Goal: Transaction & Acquisition: Purchase product/service

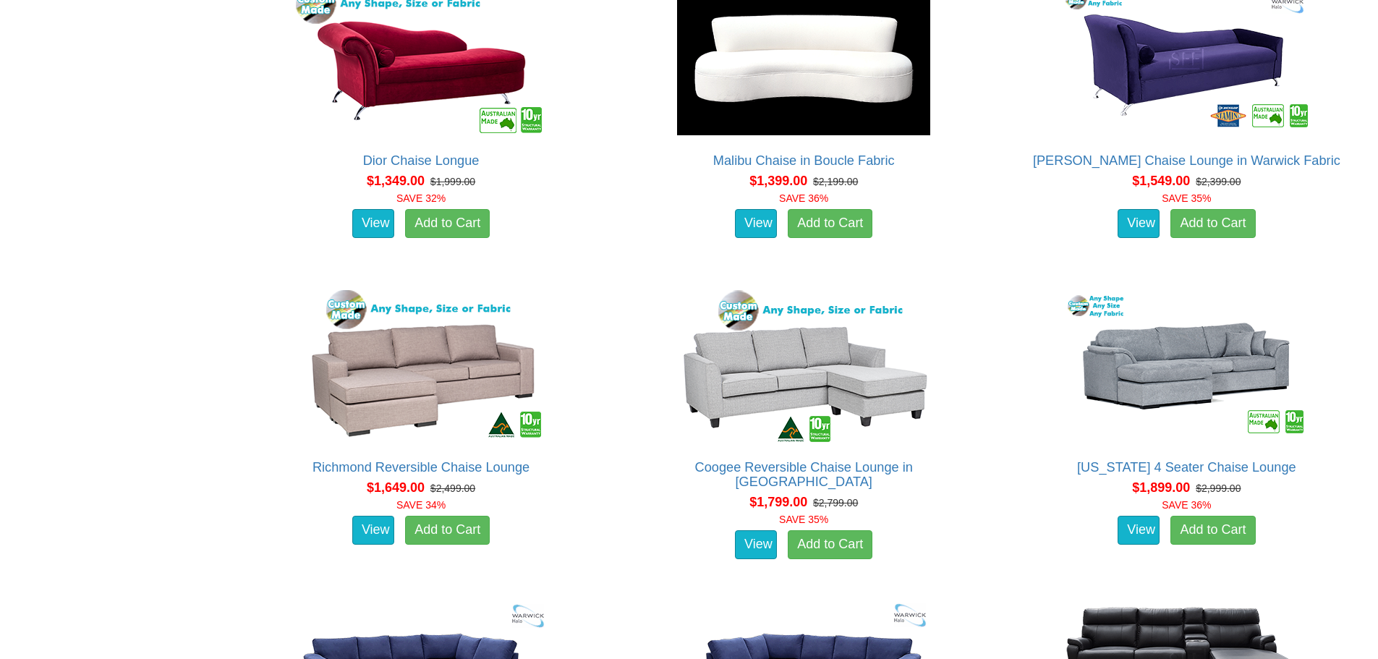
scroll to position [1013, 0]
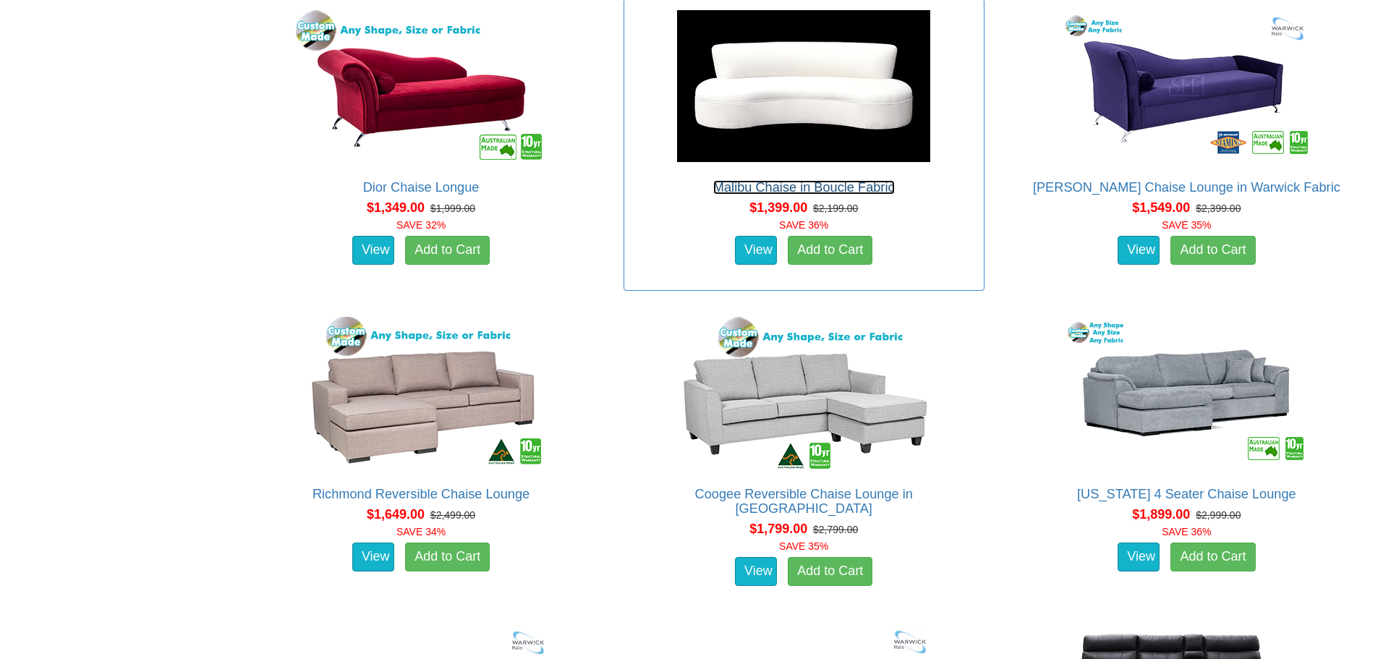
click at [804, 186] on link "Malibu Chaise in Boucle Fabric" at bounding box center [804, 187] width 182 height 14
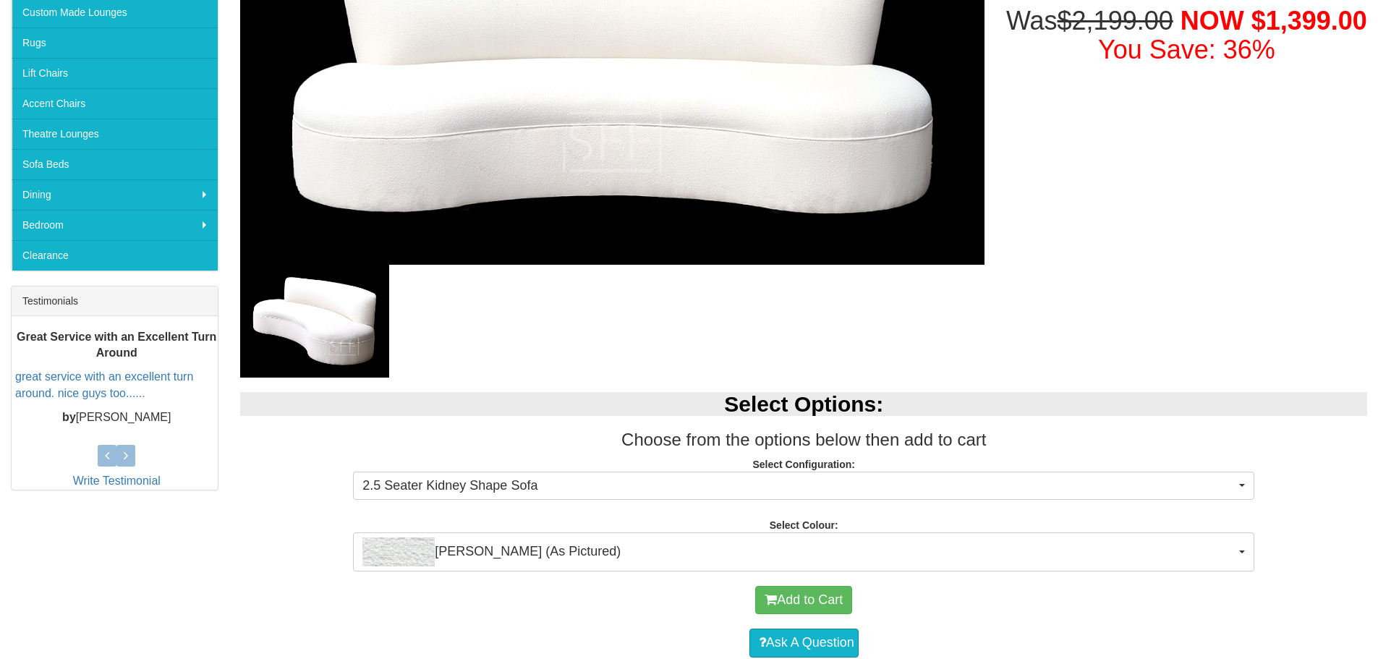
scroll to position [434, 0]
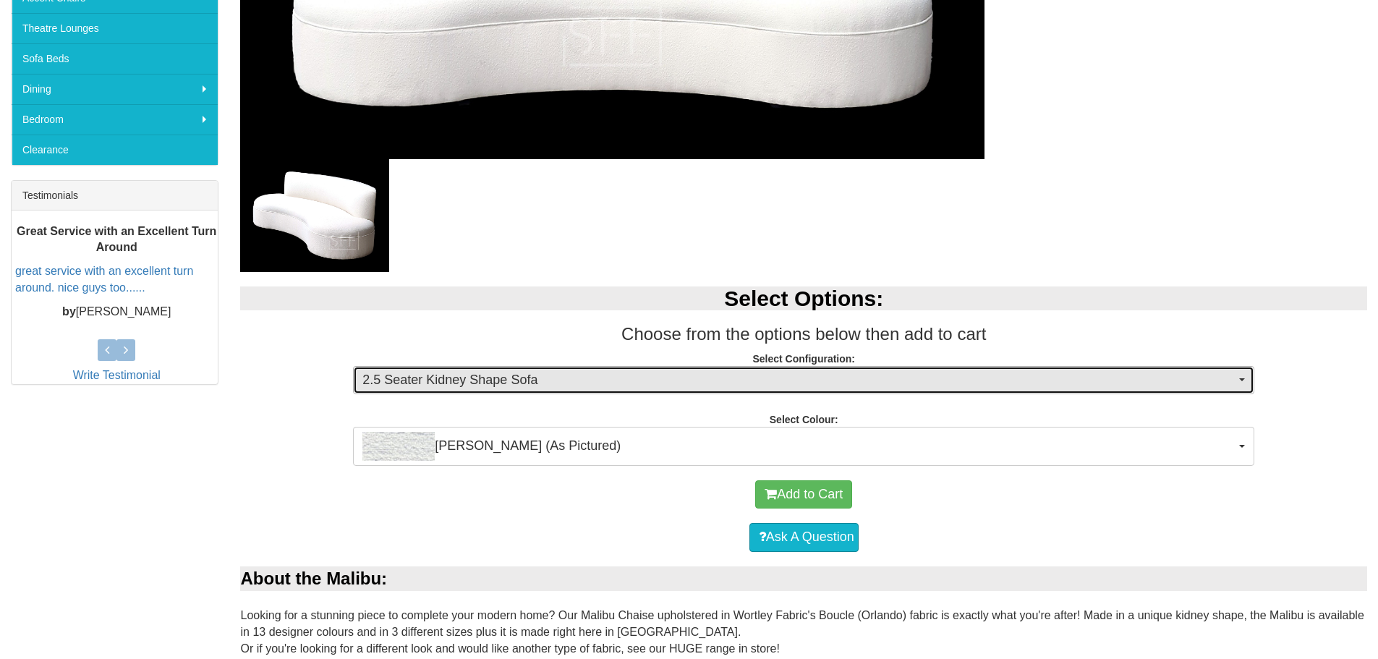
click at [992, 378] on span "2.5 Seater Kidney Shape Sofa" at bounding box center [798, 380] width 873 height 19
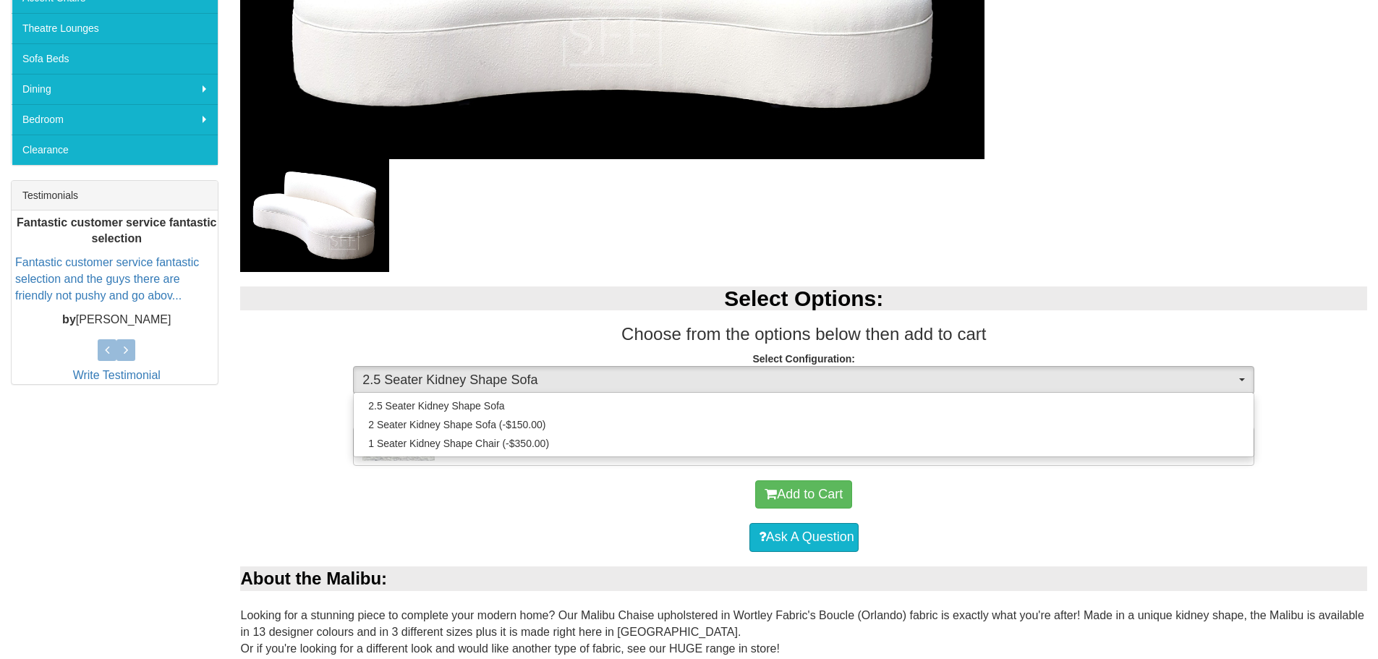
click at [1046, 319] on div "Select Options: Choose from the options below then add to cart Select Configura…" at bounding box center [803, 368] width 1149 height 193
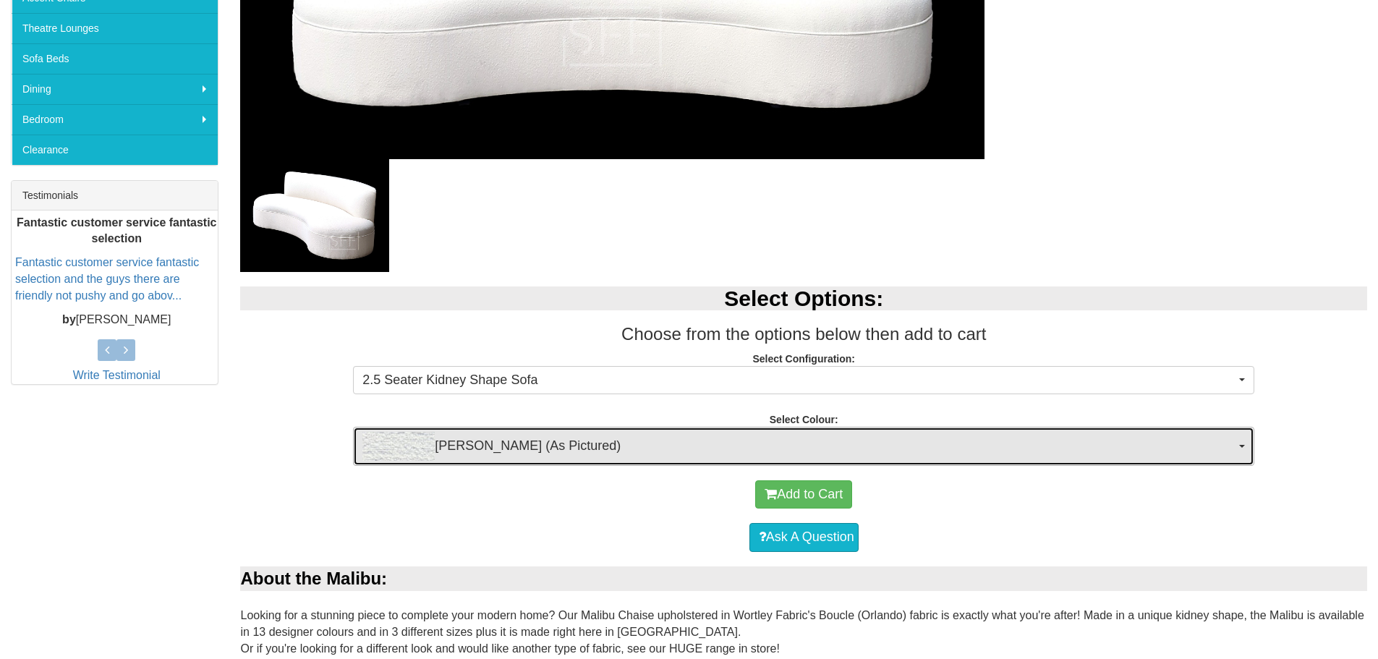
click at [953, 449] on span "[PERSON_NAME] (As Pictured)" at bounding box center [798, 446] width 873 height 29
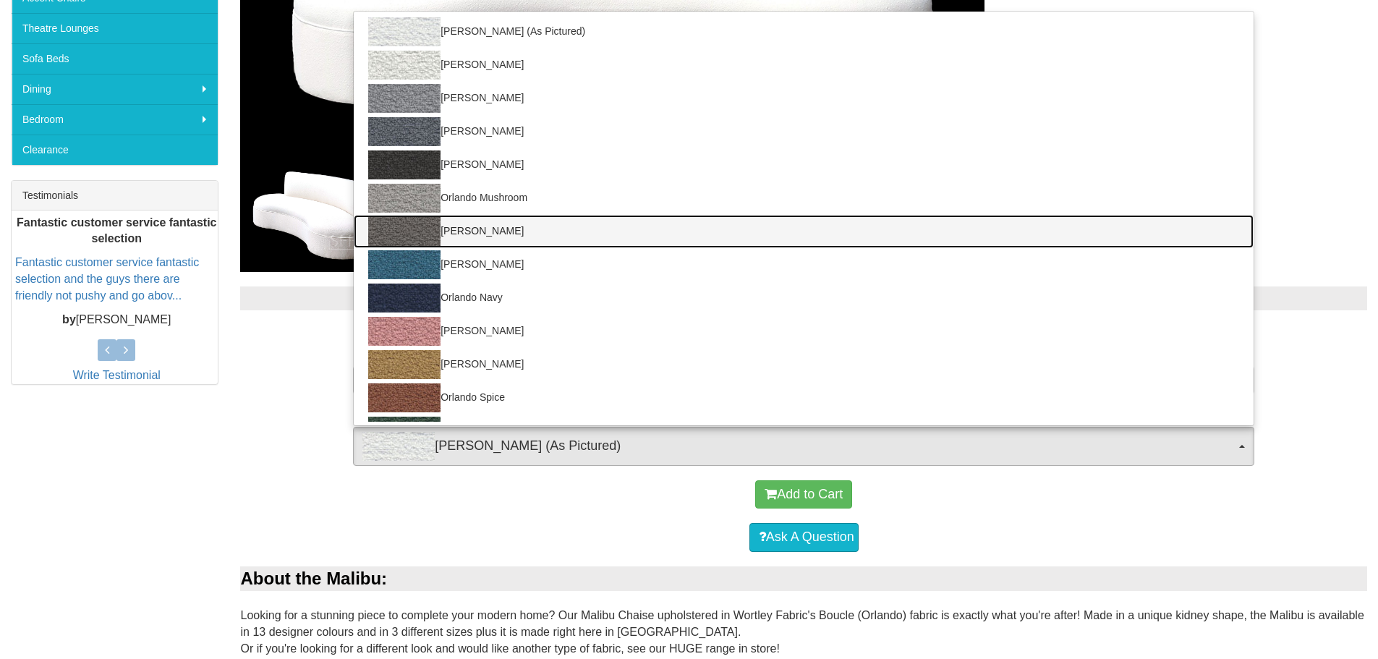
click at [922, 239] on link "[PERSON_NAME]" at bounding box center [804, 231] width 900 height 33
select select "1915"
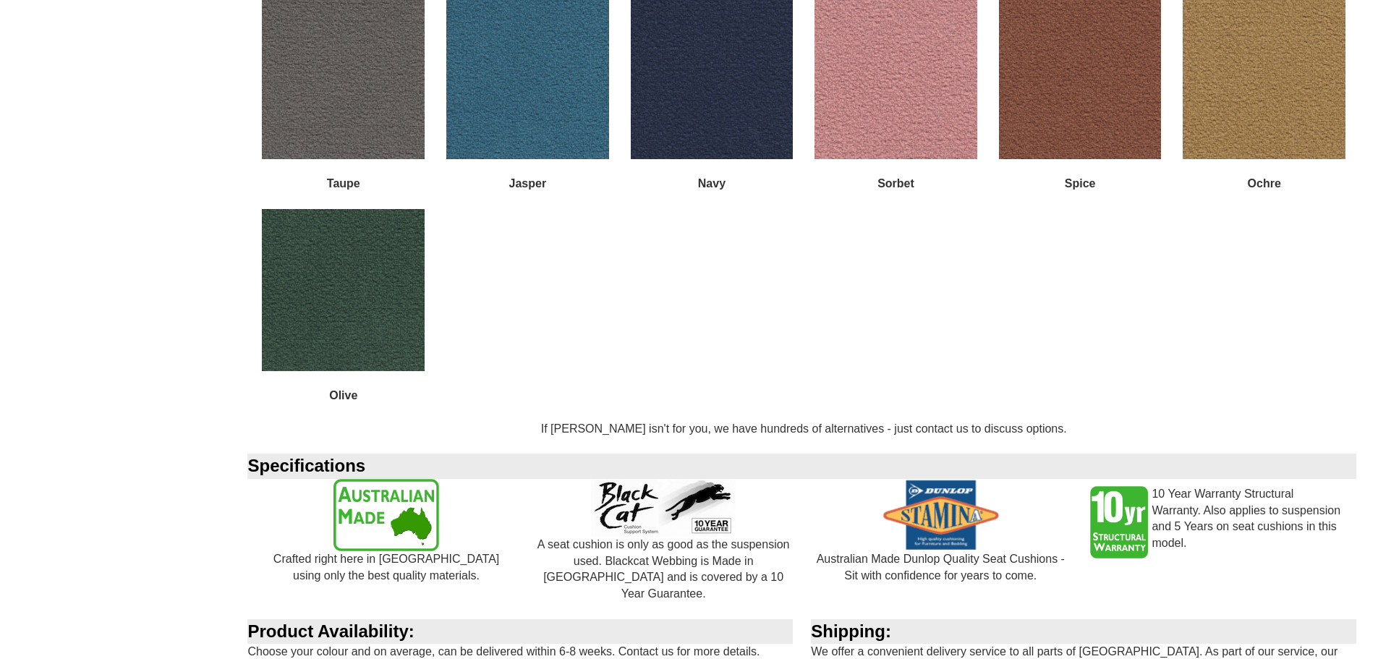
scroll to position [1824, 0]
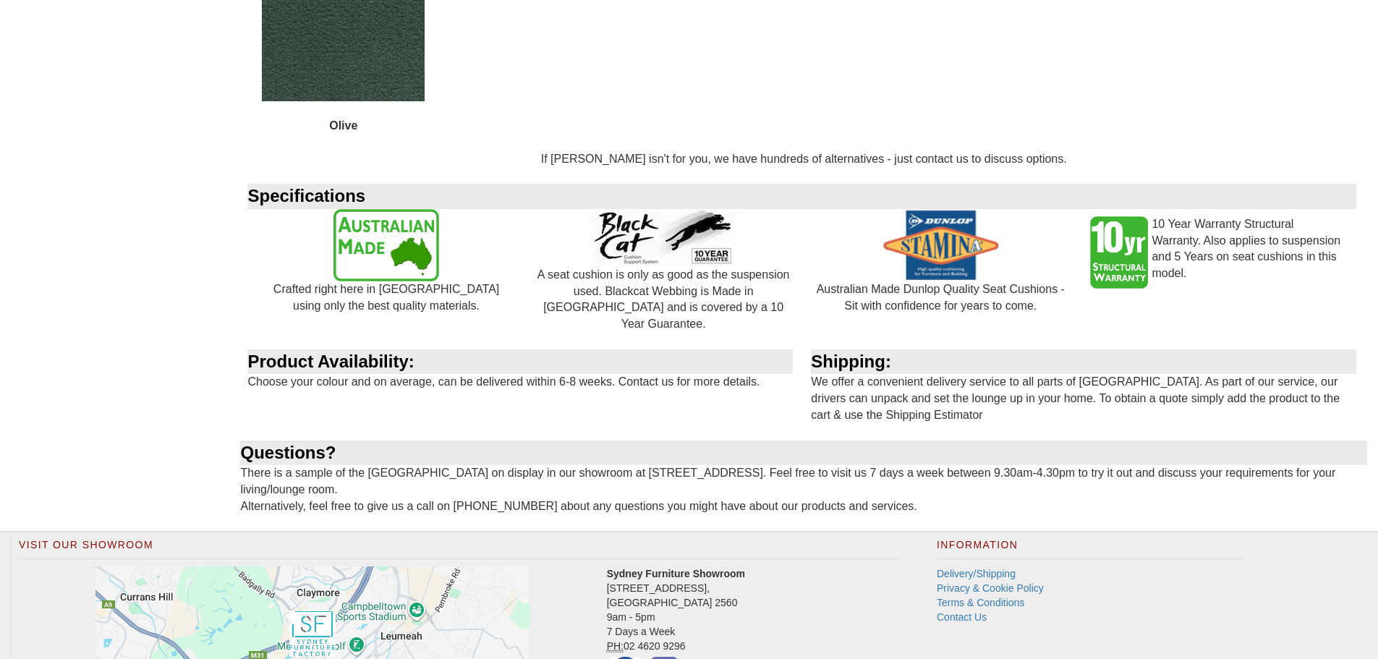
click at [524, 372] on div "Product Availability: Choose your colour and on average, can be delivered withi…" at bounding box center [522, 378] width 564 height 58
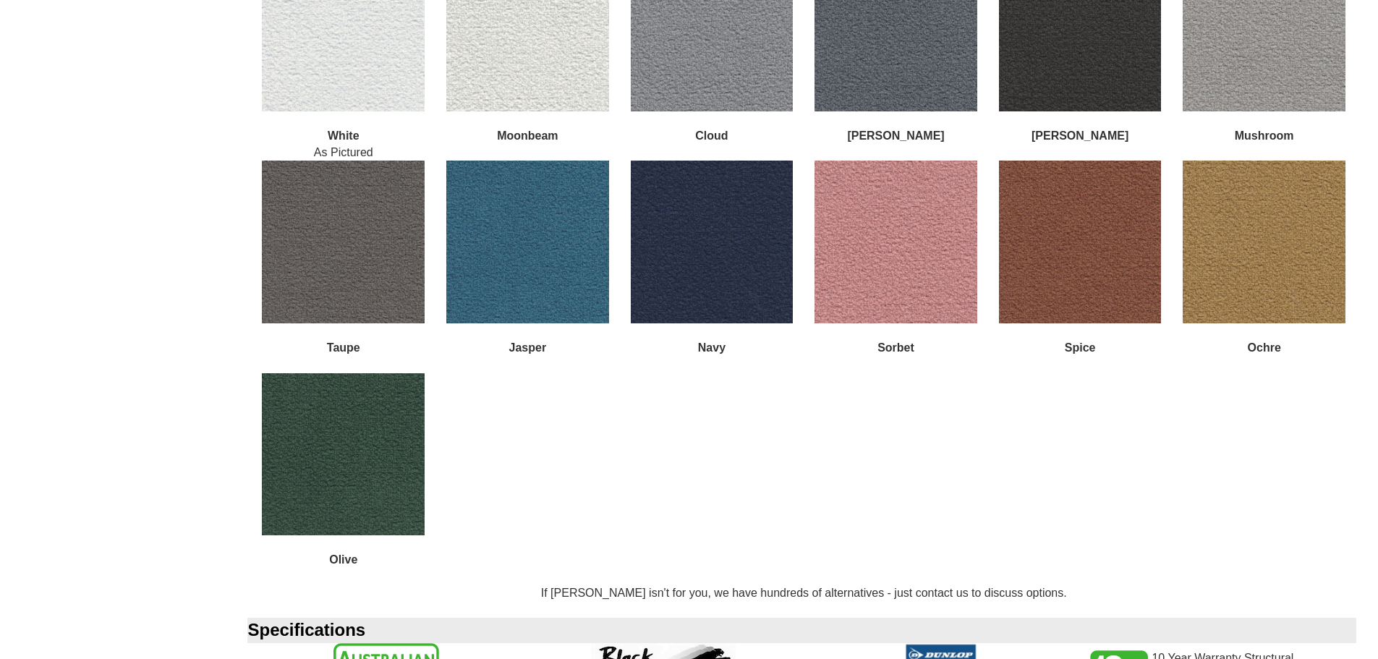
click at [655, 289] on img at bounding box center [712, 242] width 163 height 163
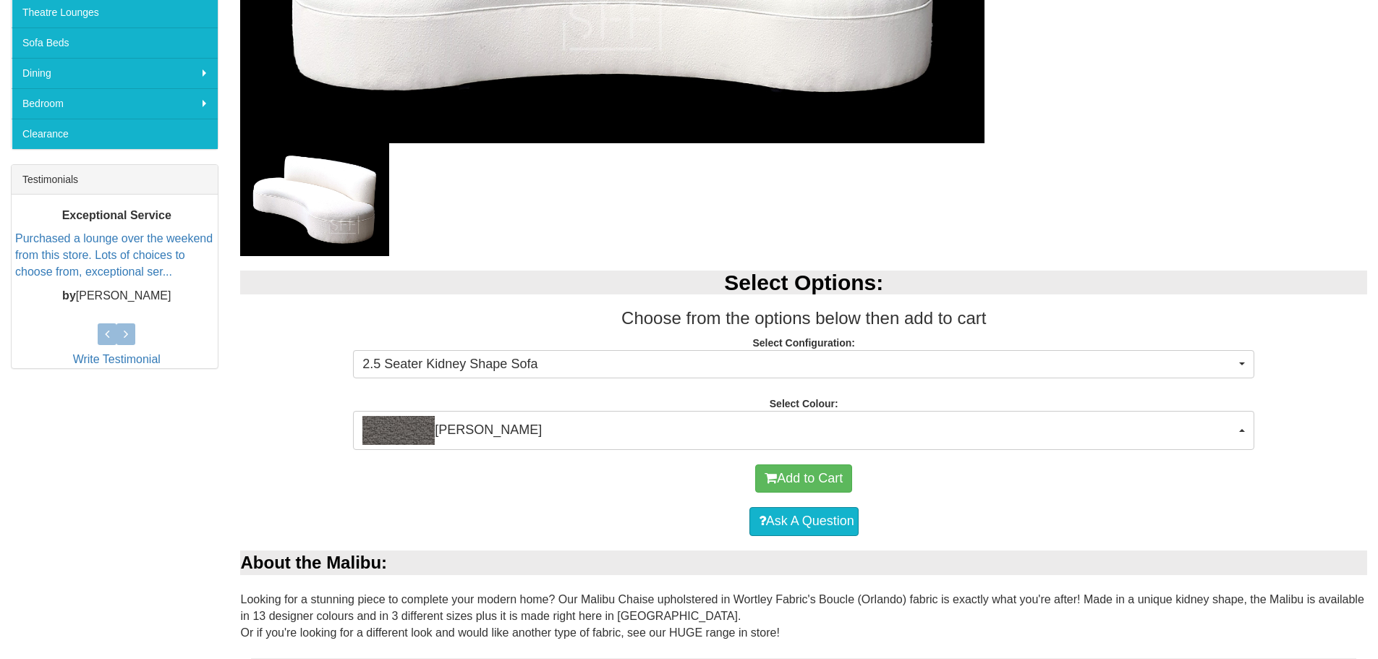
scroll to position [0, 0]
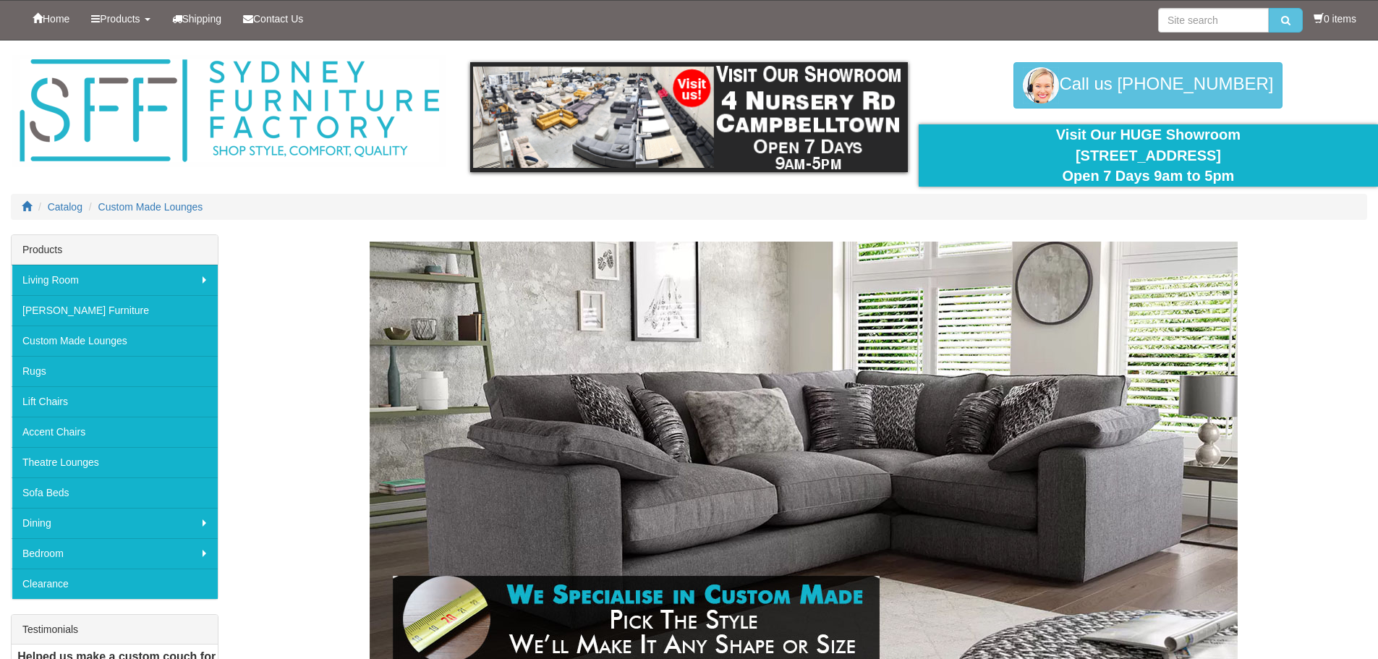
scroll to position [1013, 0]
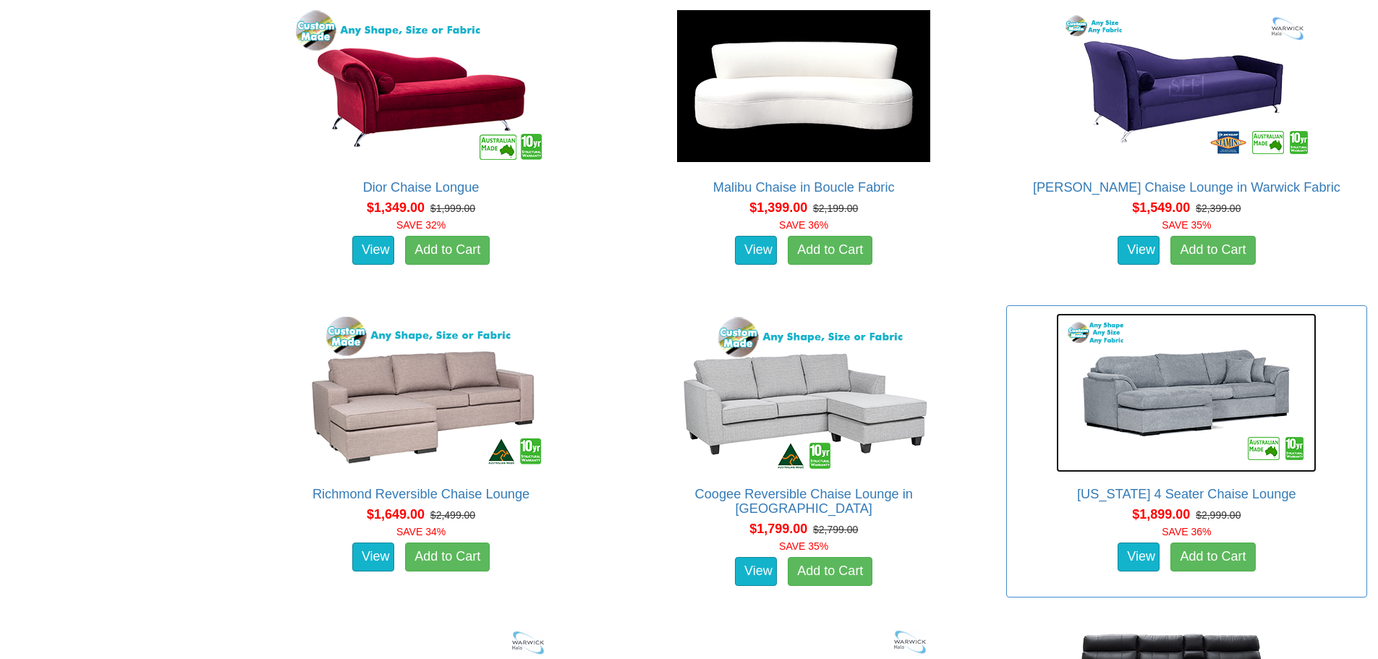
click at [1176, 458] on img at bounding box center [1186, 392] width 260 height 159
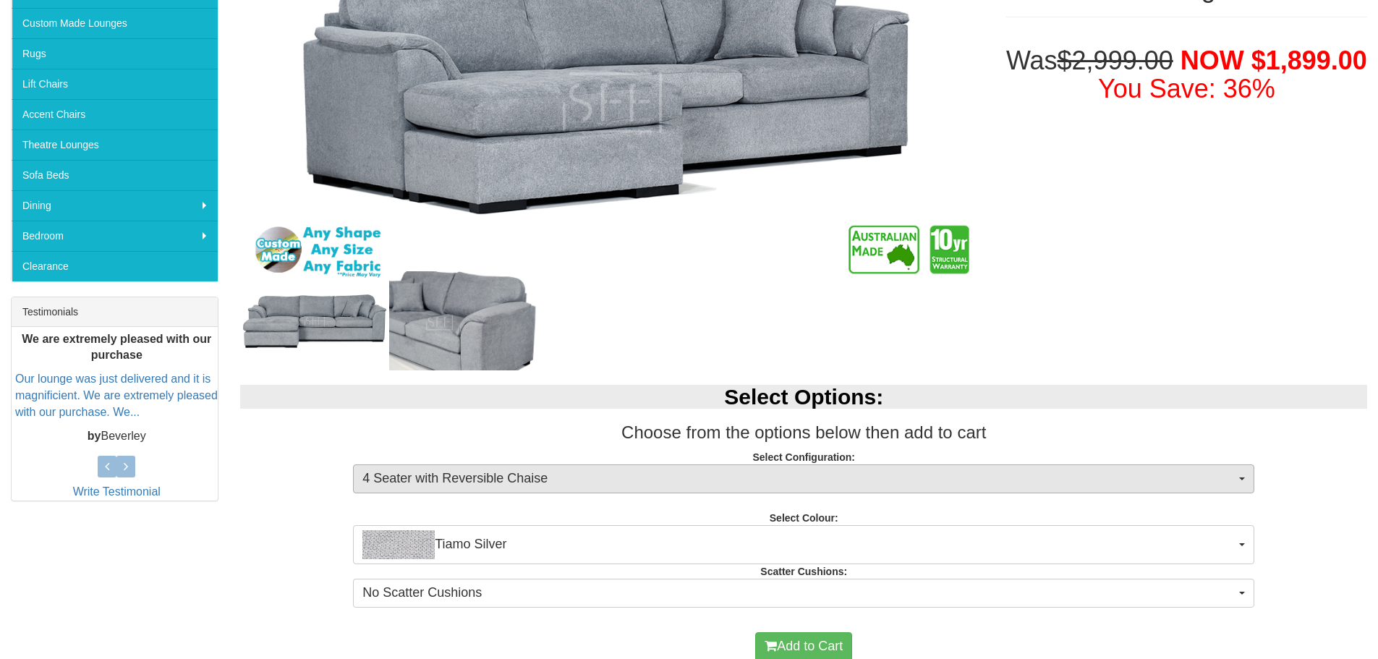
scroll to position [362, 0]
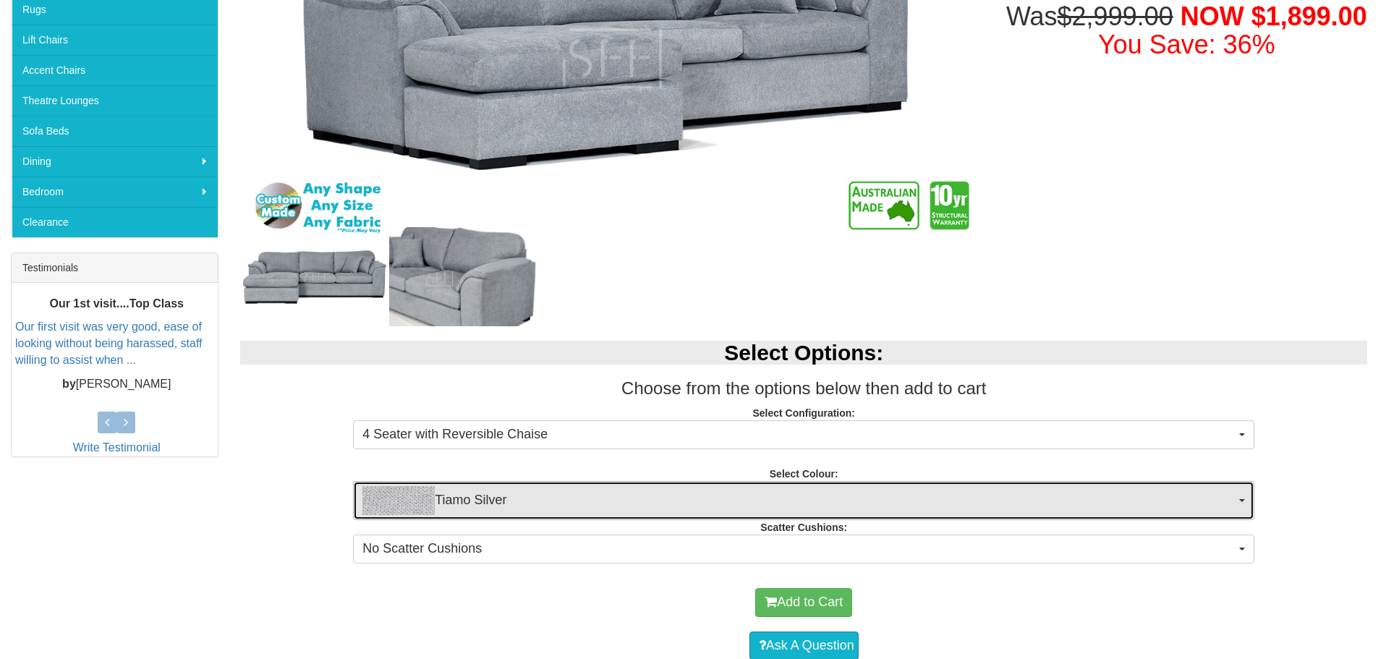
click at [1202, 503] on span "Tiamo Silver" at bounding box center [798, 500] width 873 height 29
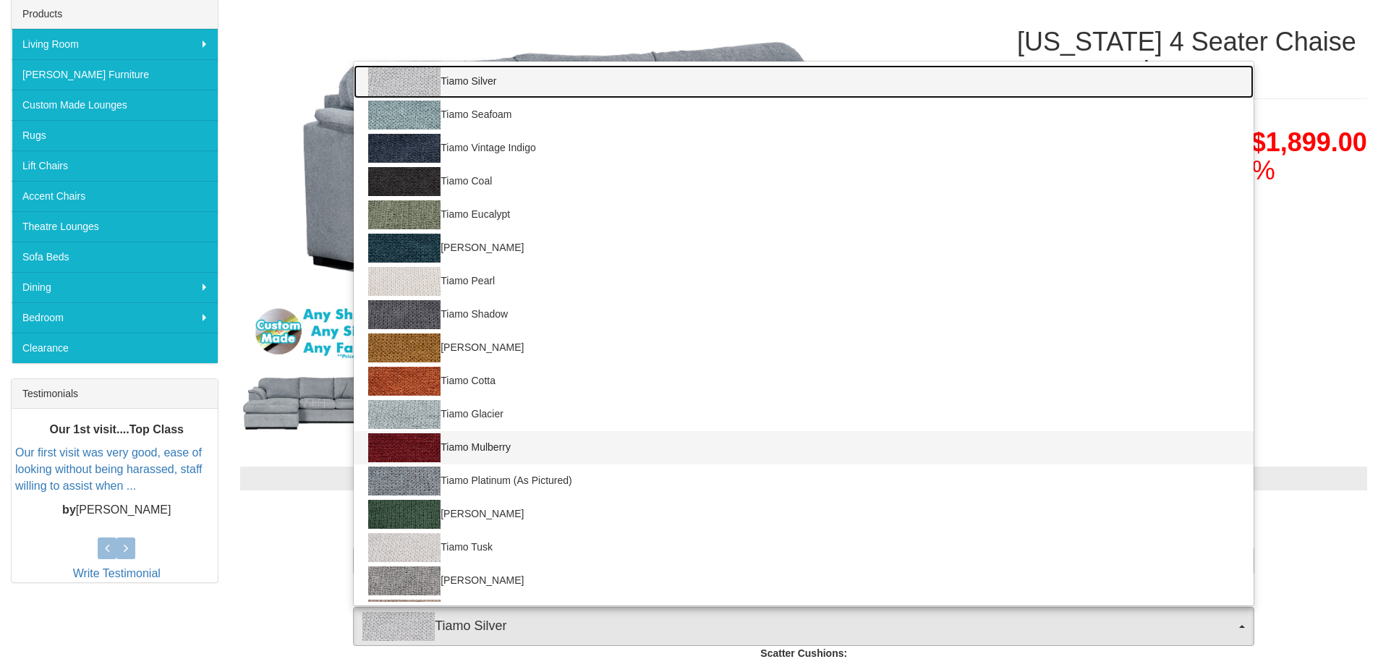
scroll to position [289, 0]
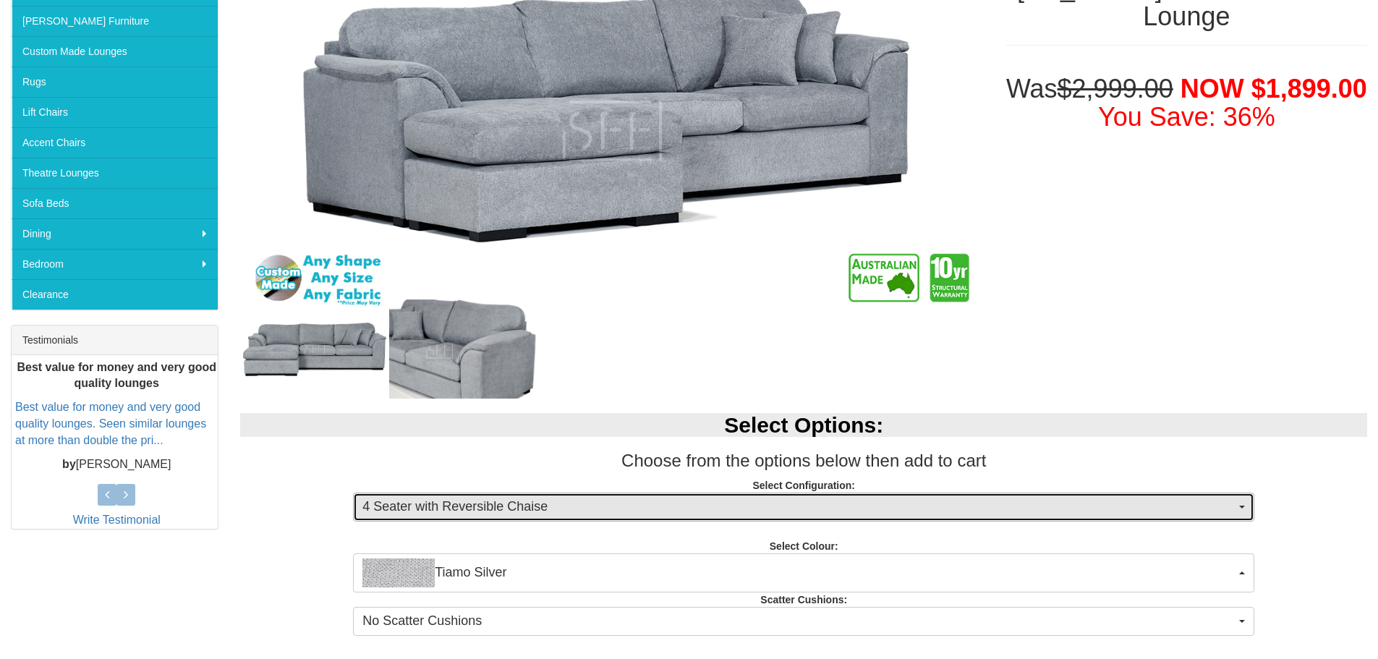
click at [1092, 516] on span "4 Seater with Reversible Chaise" at bounding box center [798, 507] width 873 height 19
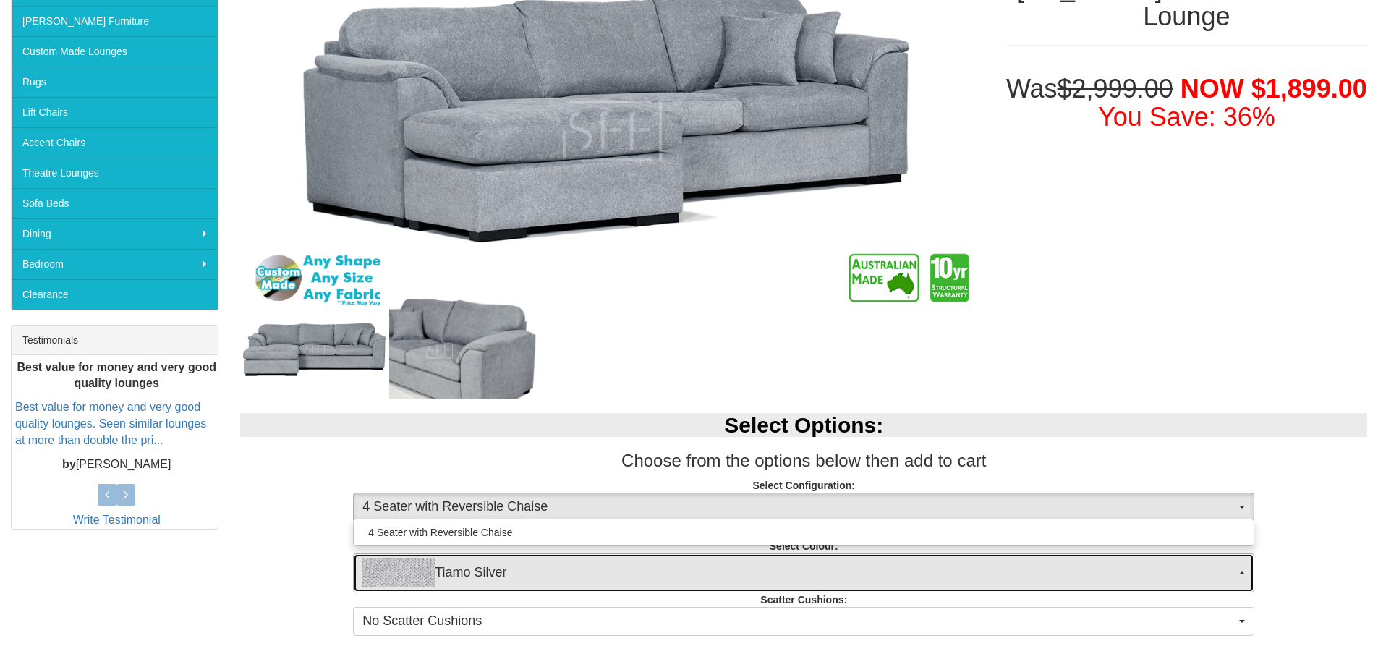
click at [1068, 565] on span "Tiamo Silver" at bounding box center [798, 572] width 873 height 29
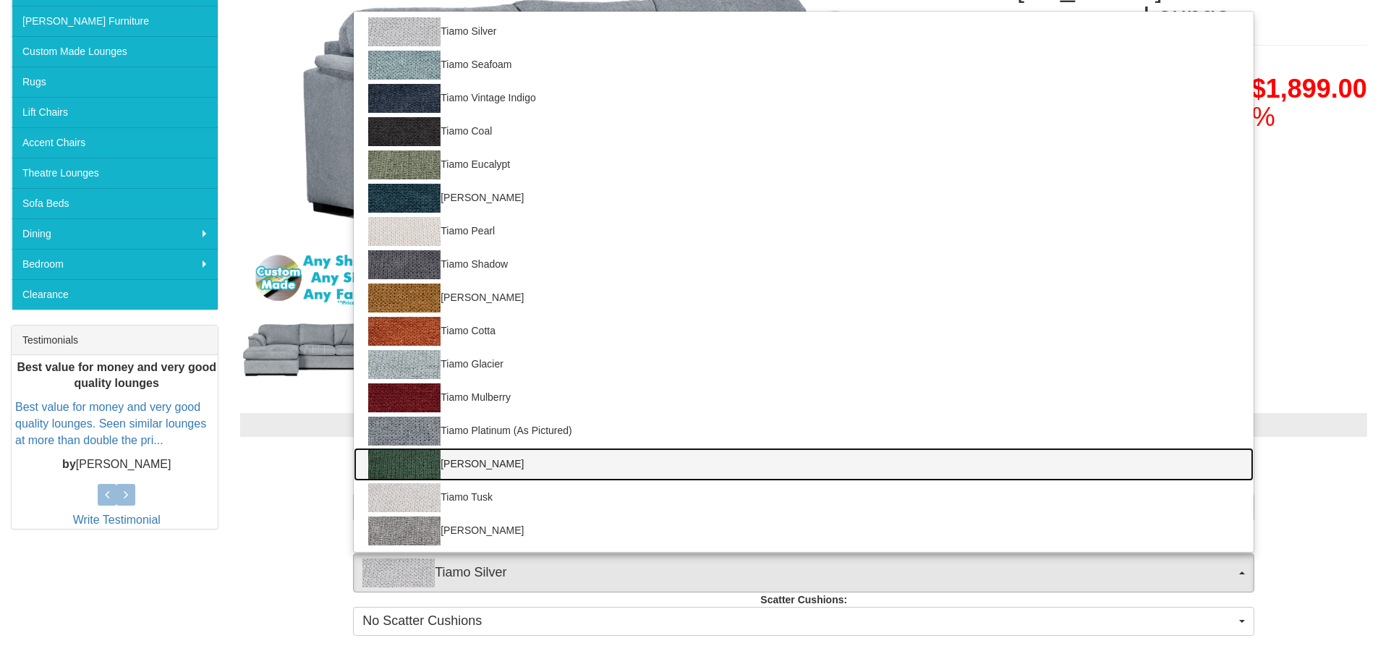
click at [1019, 465] on link "Tiamo Sherwood" at bounding box center [804, 464] width 900 height 33
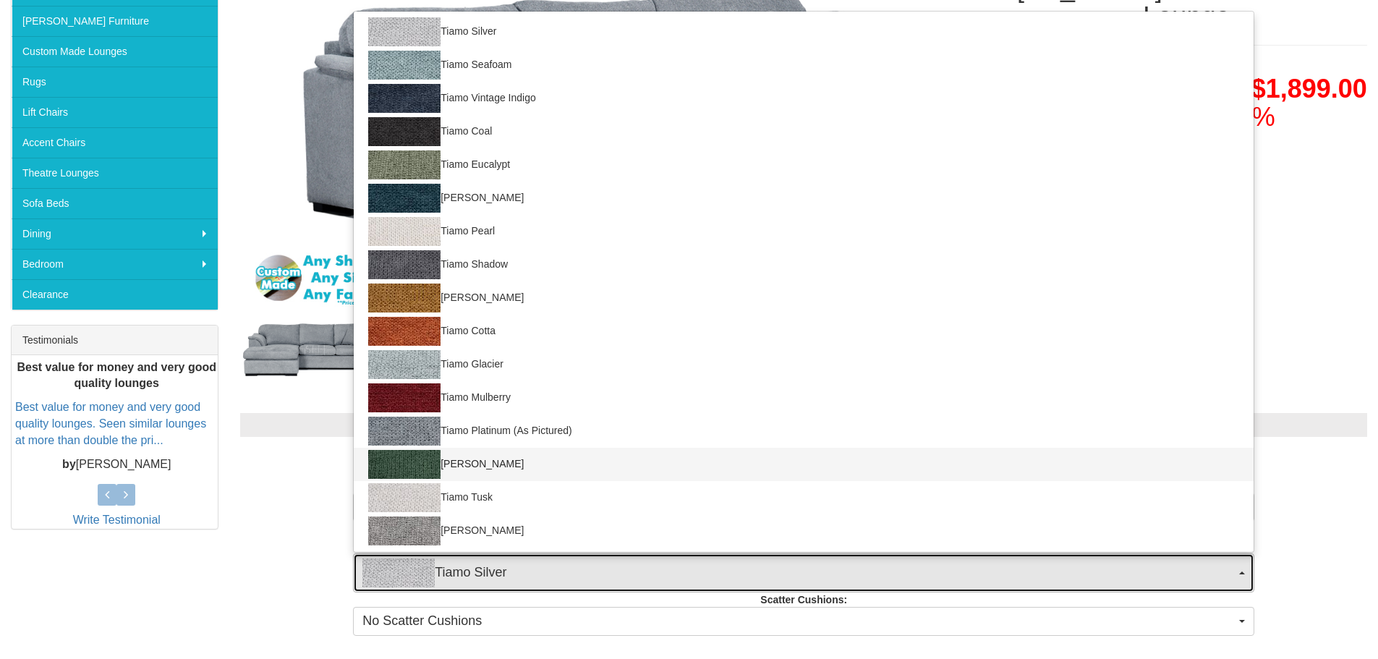
select select "2050"
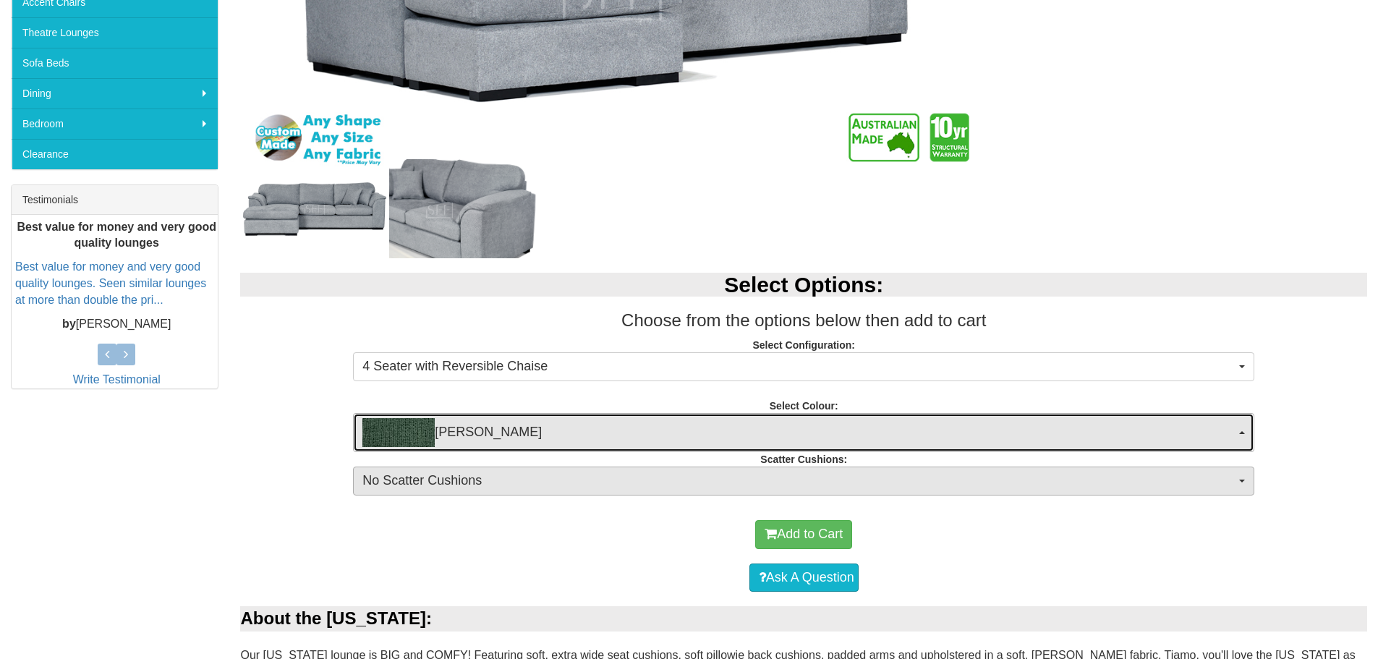
scroll to position [434, 0]
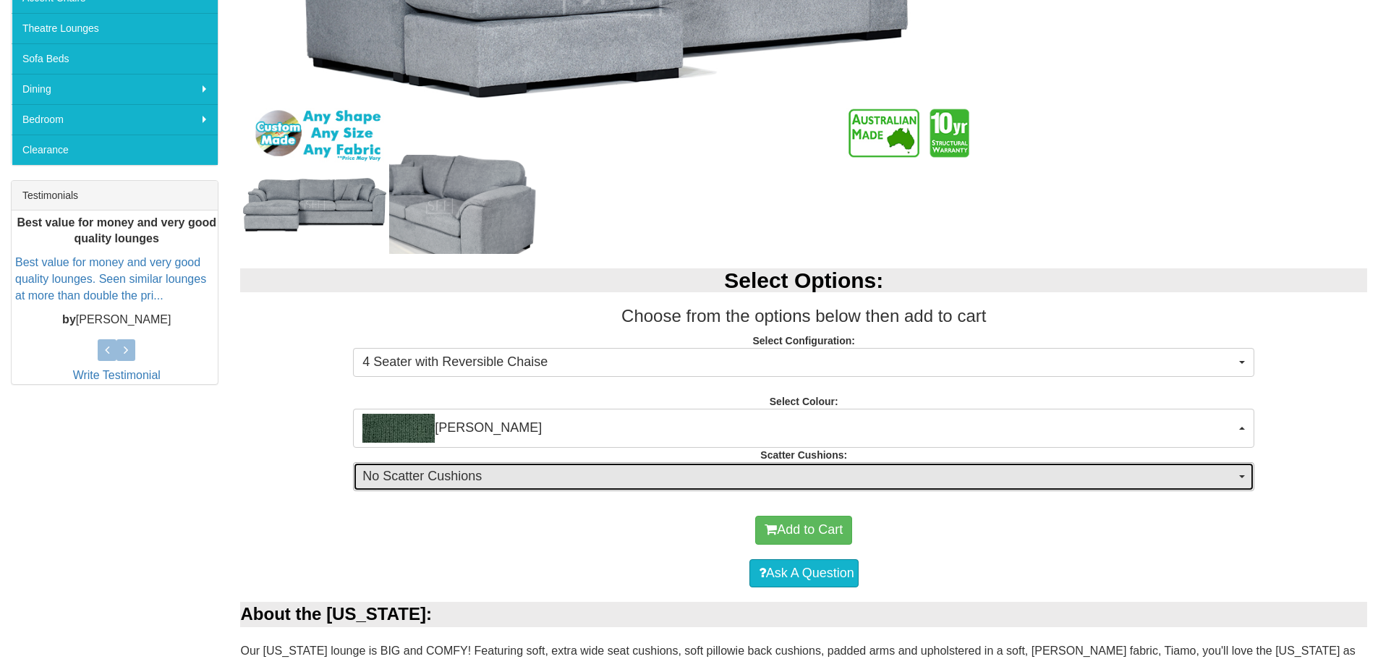
click at [1015, 481] on span "No Scatter Cushions" at bounding box center [798, 476] width 873 height 19
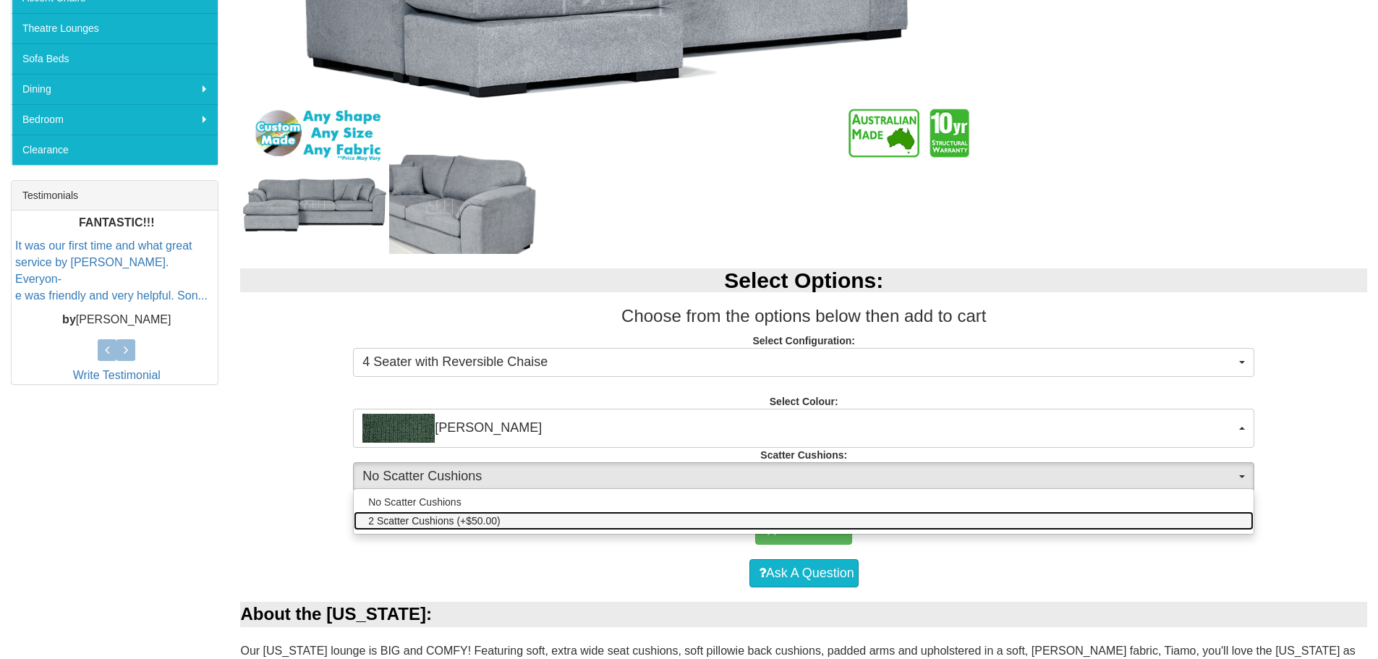
click at [977, 517] on link "2 Scatter Cushions (+$50.00)" at bounding box center [804, 520] width 900 height 19
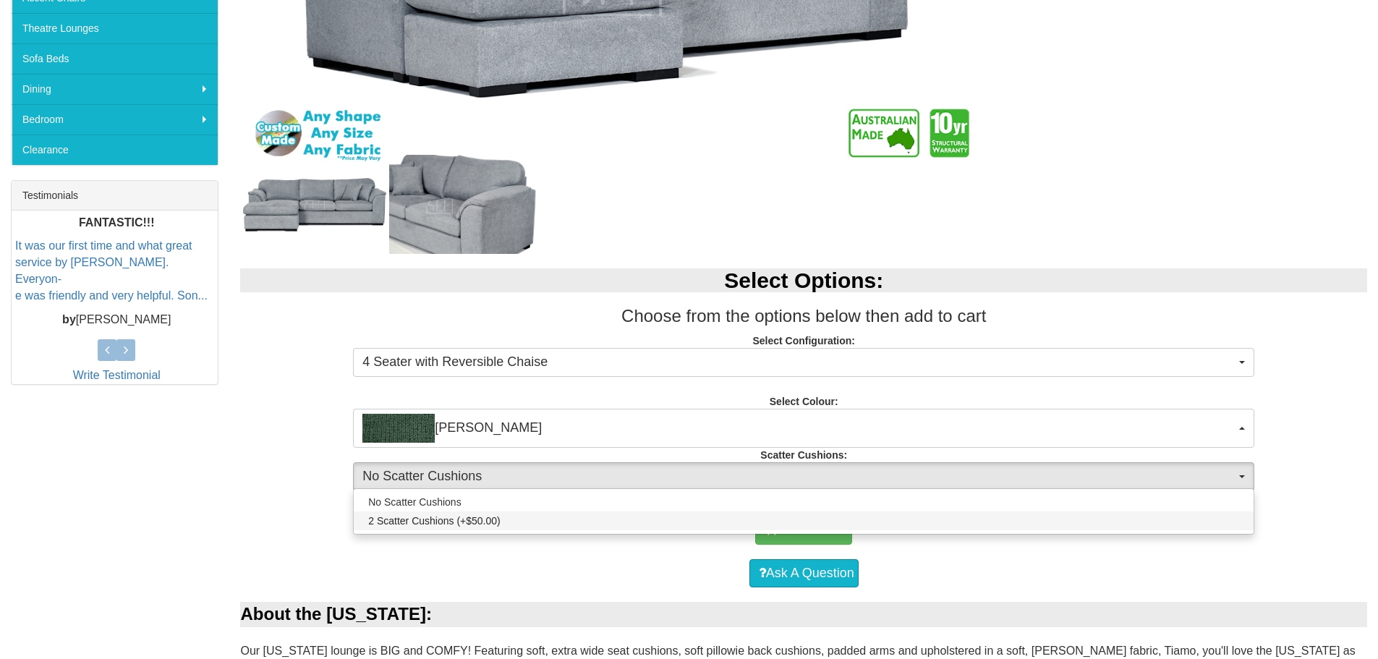
select select "2065"
